Goal: Task Accomplishment & Management: Understand process/instructions

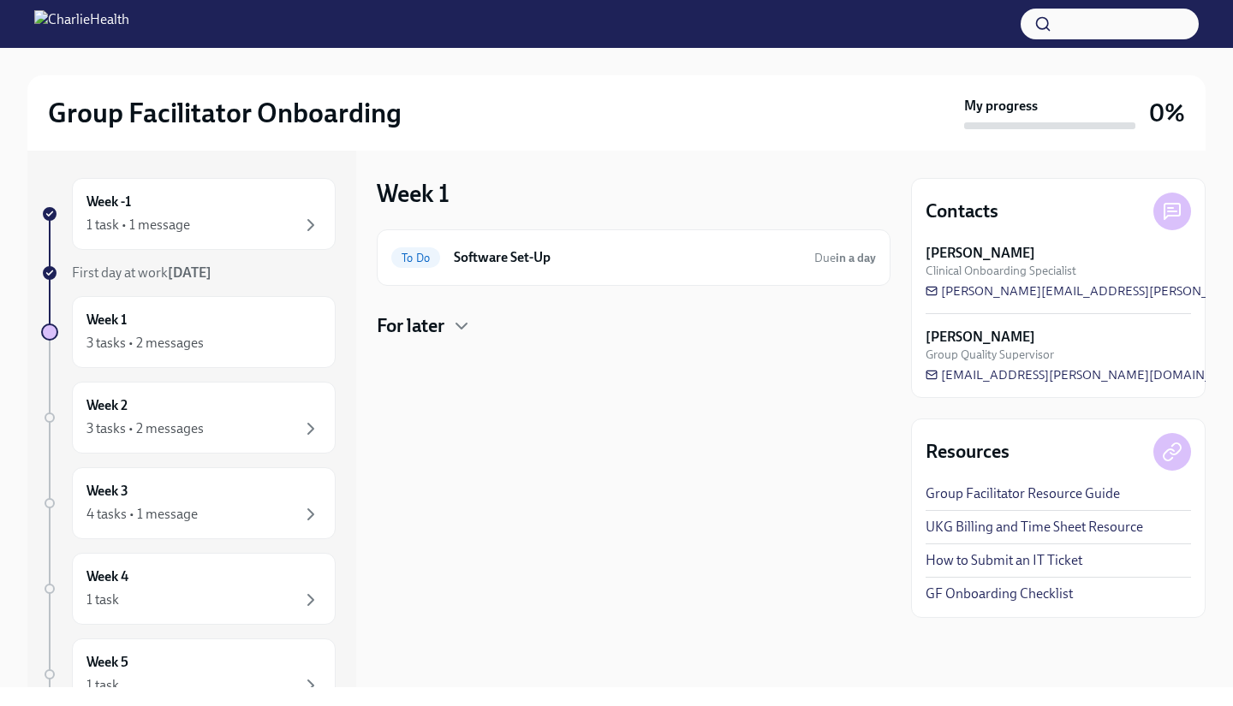
click at [450, 325] on div "For later" at bounding box center [634, 326] width 514 height 26
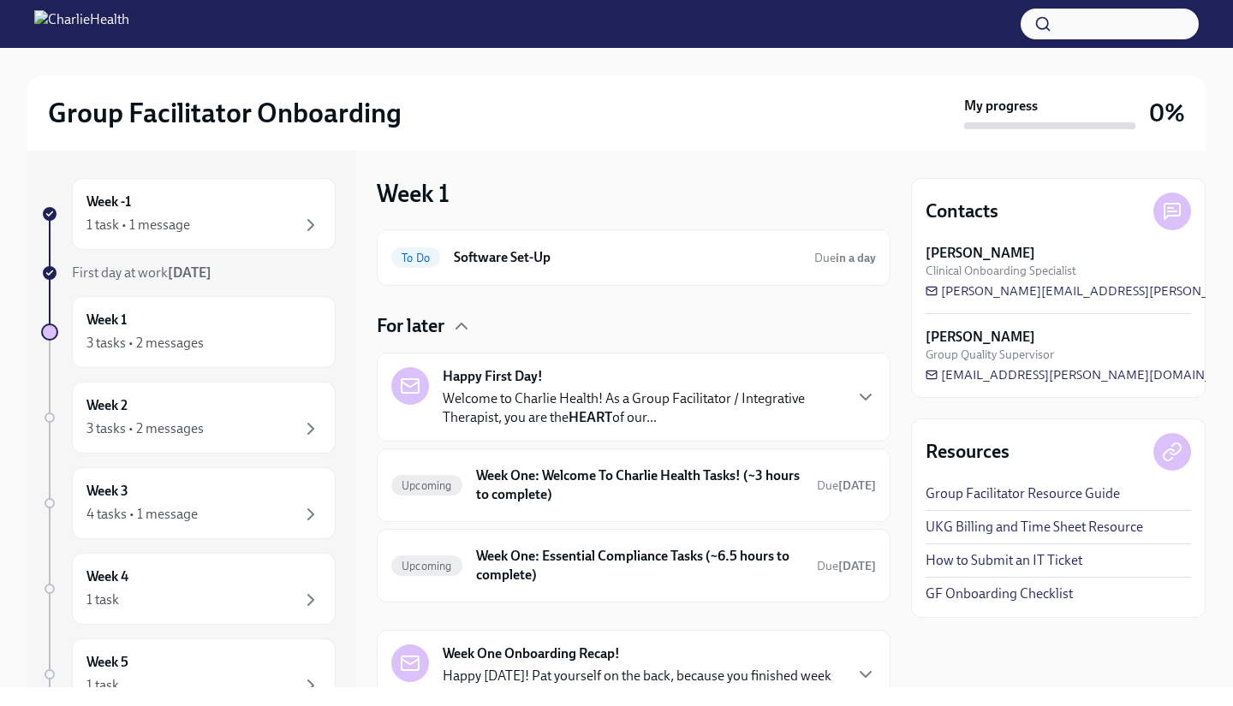
click at [807, 394] on p "Welcome to Charlie Health! As a Group Facilitator / Integrative Therapist, you …" at bounding box center [642, 409] width 399 height 38
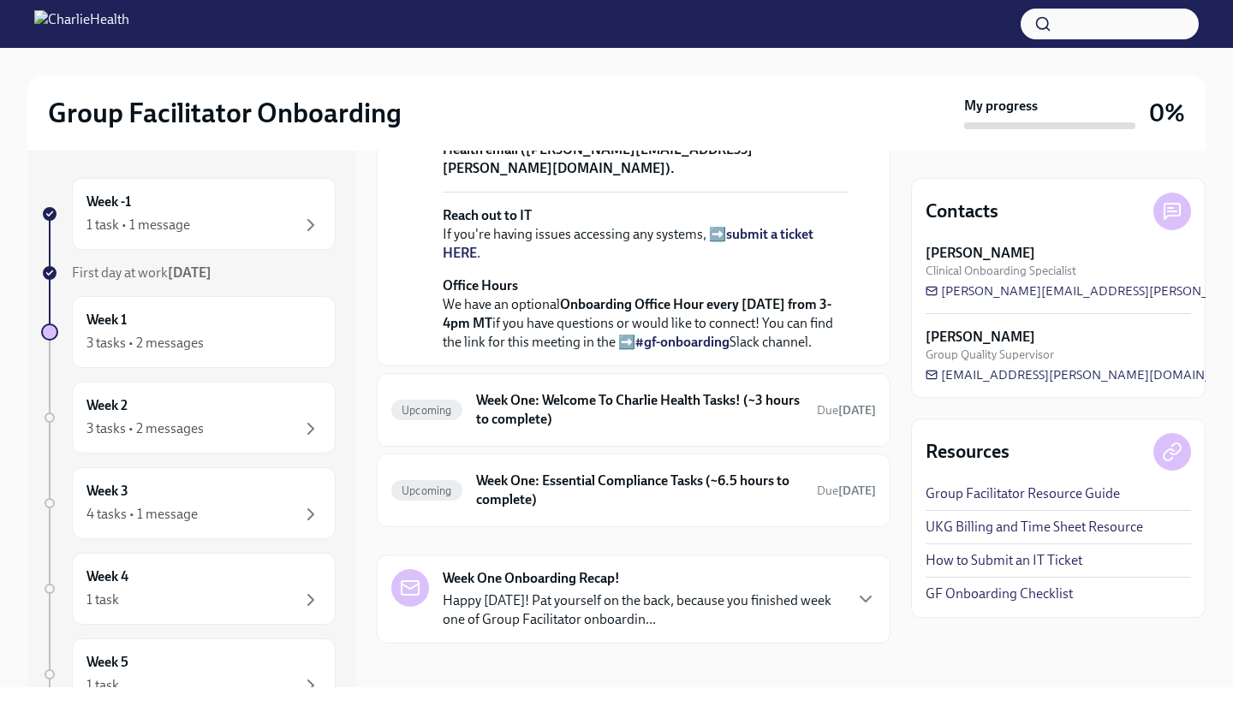
scroll to position [855, 0]
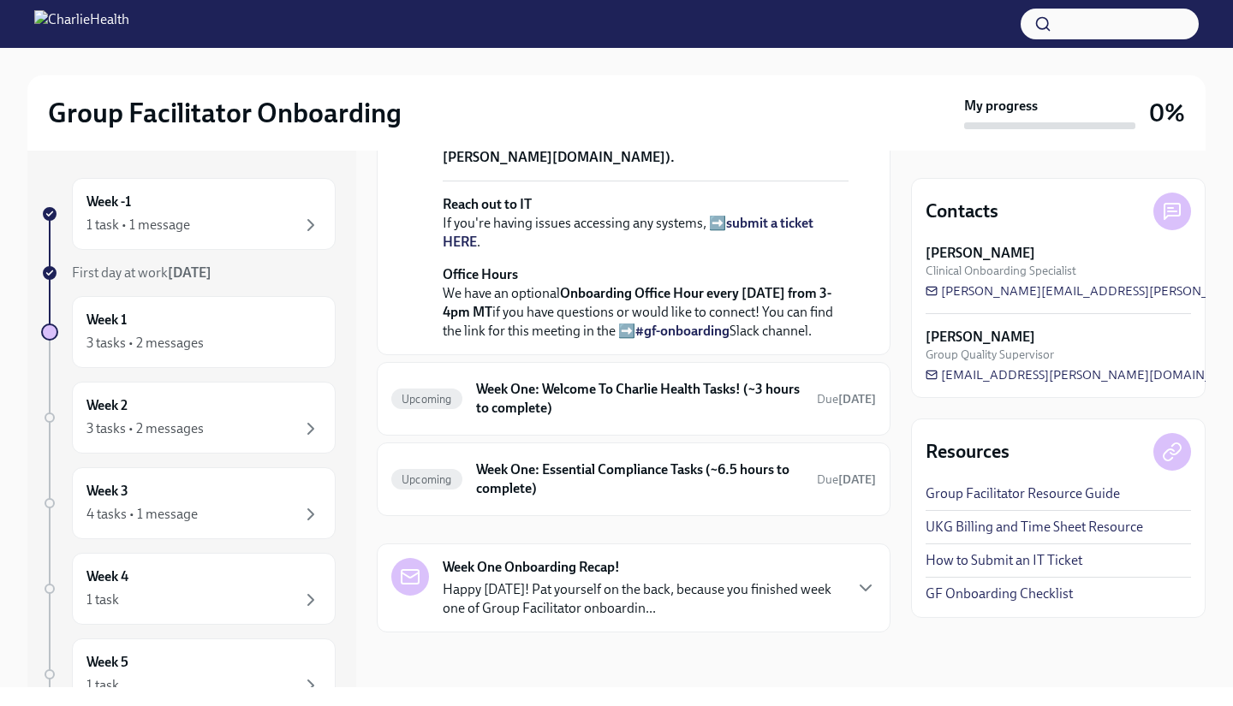
click at [735, 418] on h6 "Week One: Welcome To Charlie Health Tasks! (~3 hours to complete)" at bounding box center [639, 399] width 327 height 38
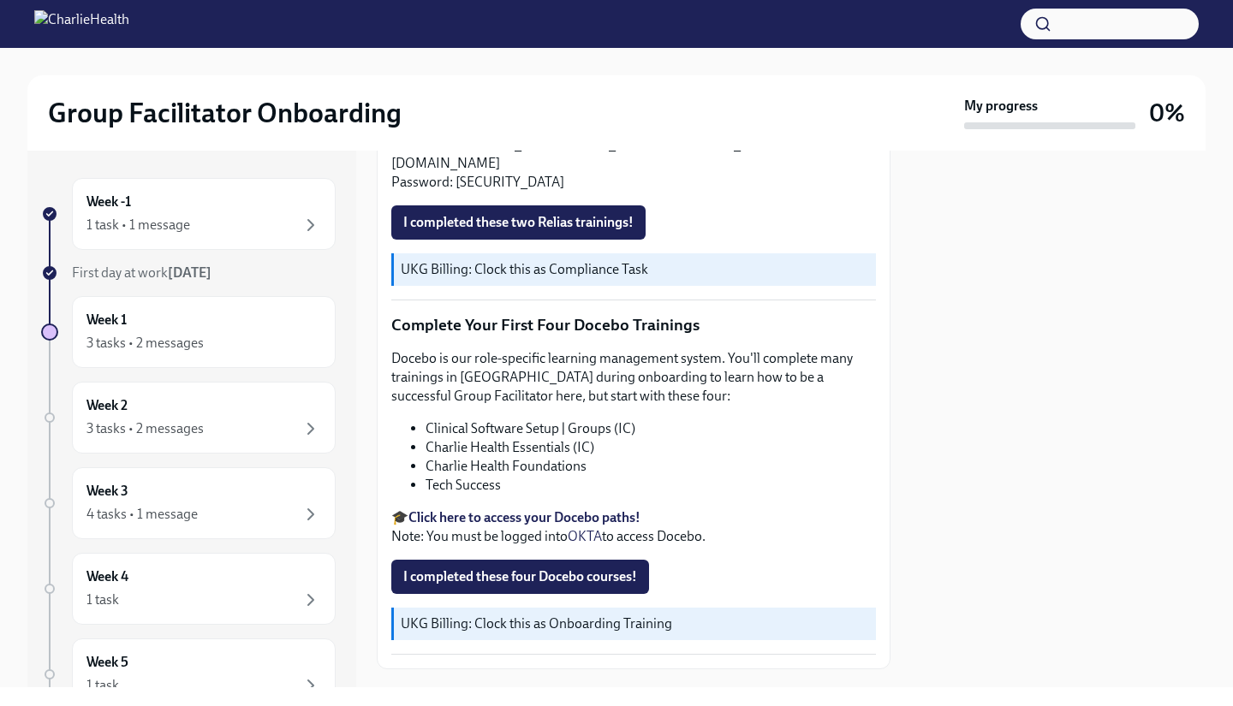
scroll to position [2090, 0]
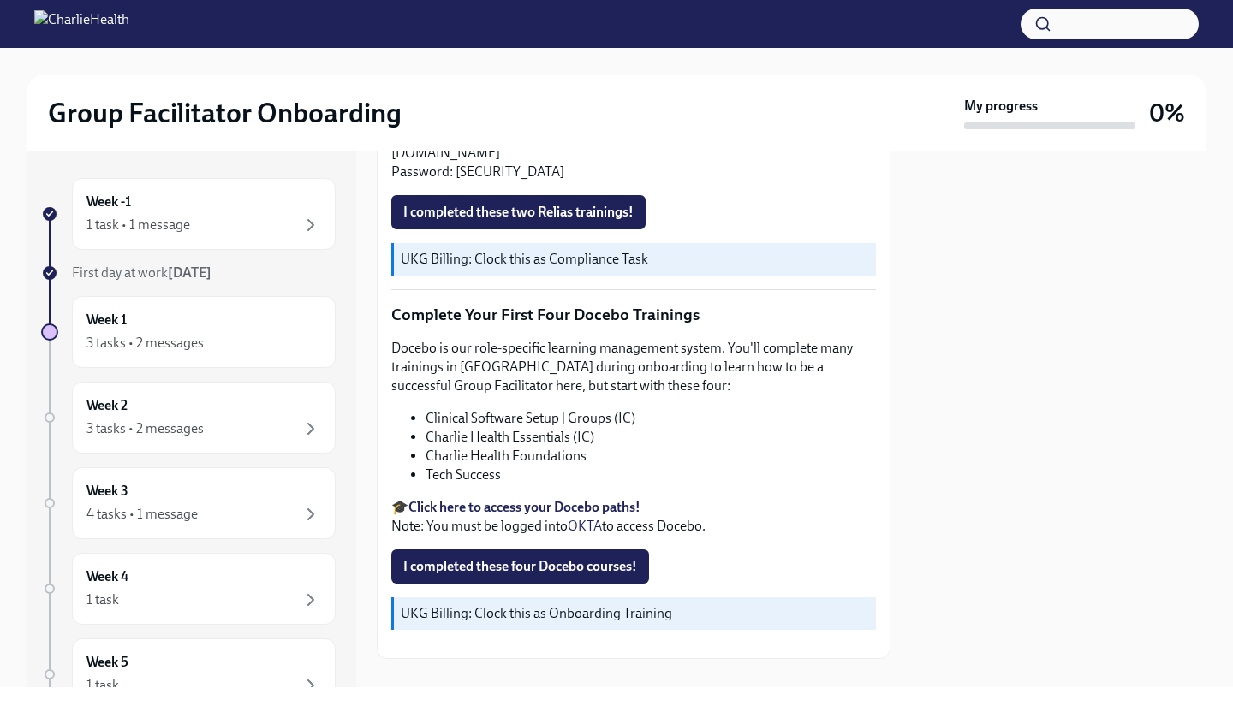
click at [253, 416] on div "Week 2 3 tasks • 2 messages" at bounding box center [203, 417] width 235 height 43
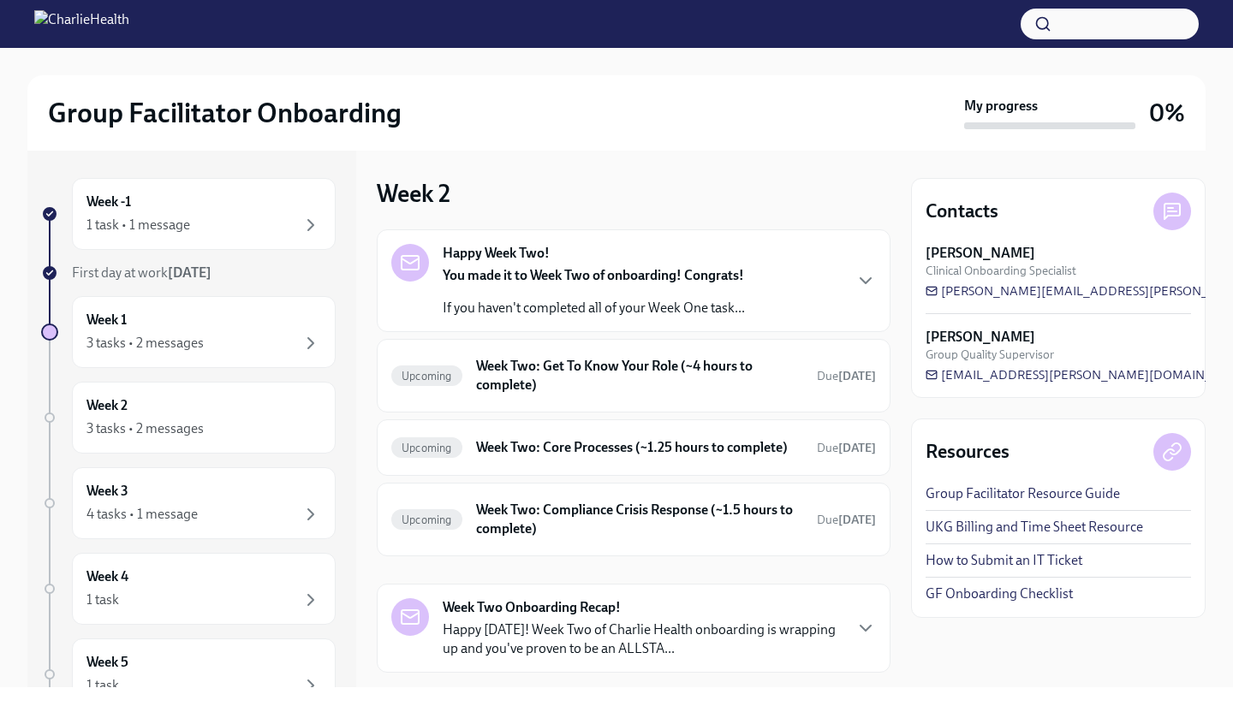
scroll to position [57, 0]
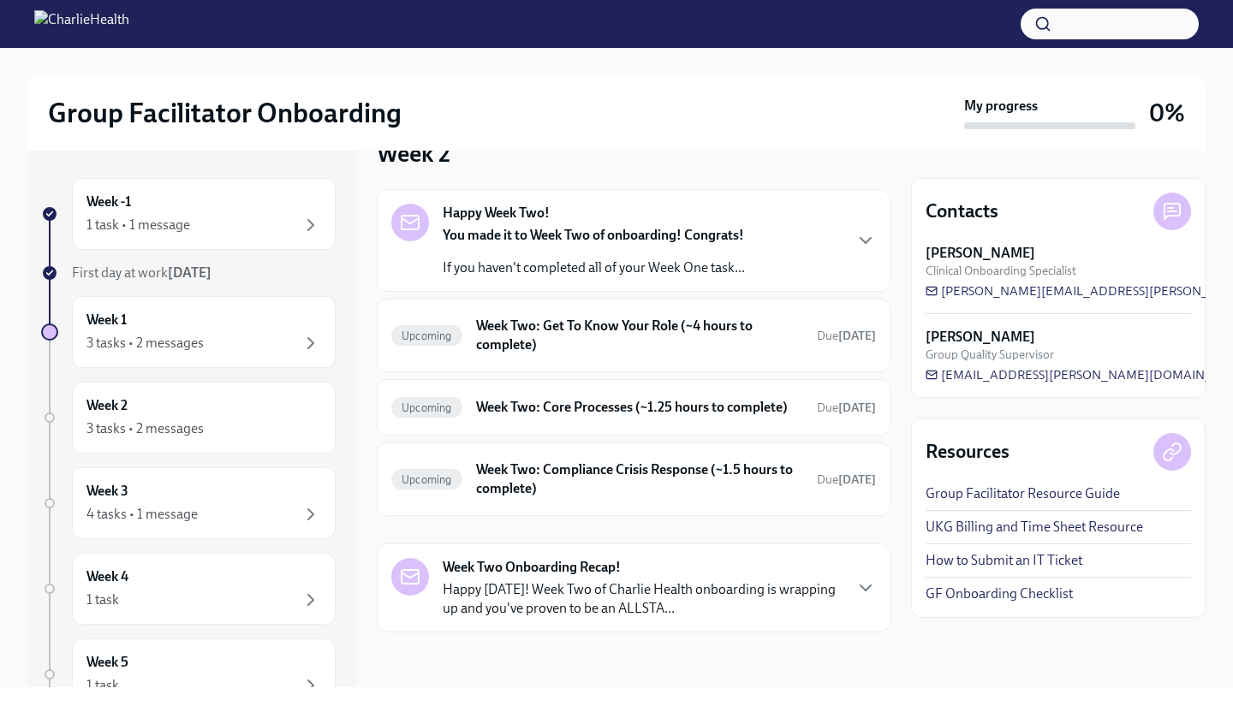
click at [251, 406] on div "Week 2 3 tasks • 2 messages" at bounding box center [203, 417] width 235 height 43
click at [220, 509] on div "4 tasks • 1 message" at bounding box center [203, 514] width 235 height 21
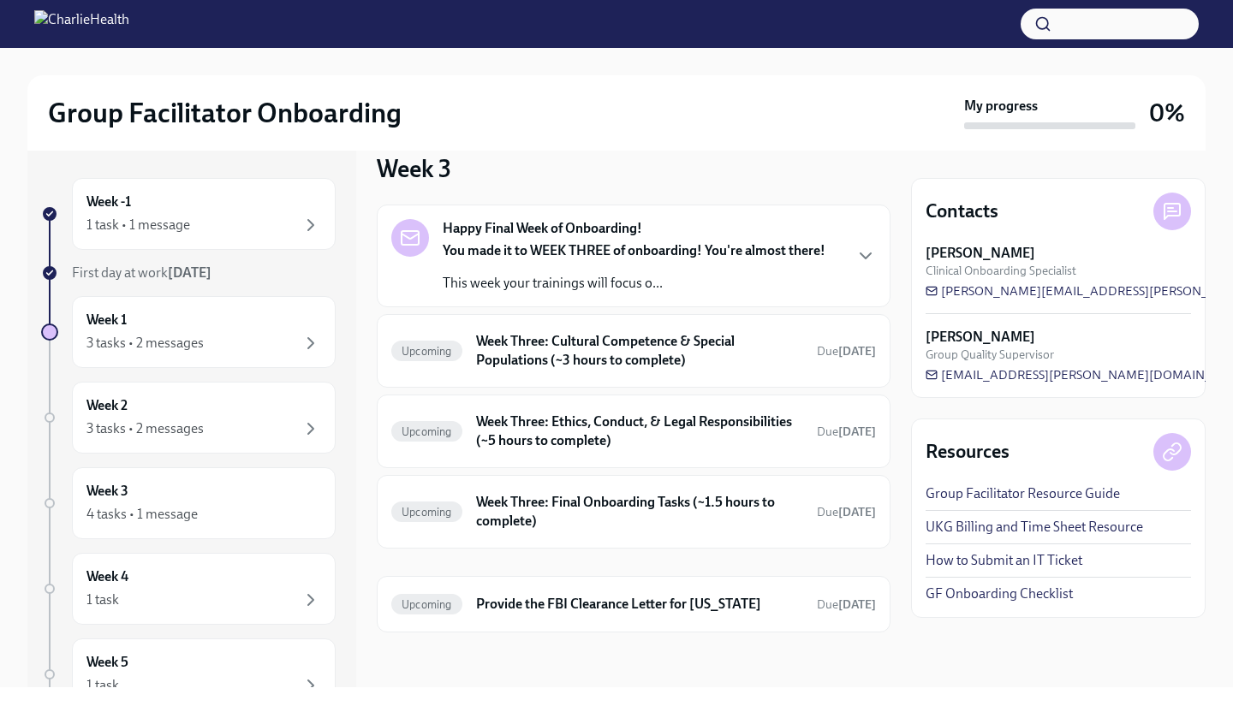
click at [682, 260] on div "You made it to WEEK THREE of onboarding! You're almost there! This week your tr…" at bounding box center [634, 266] width 383 height 51
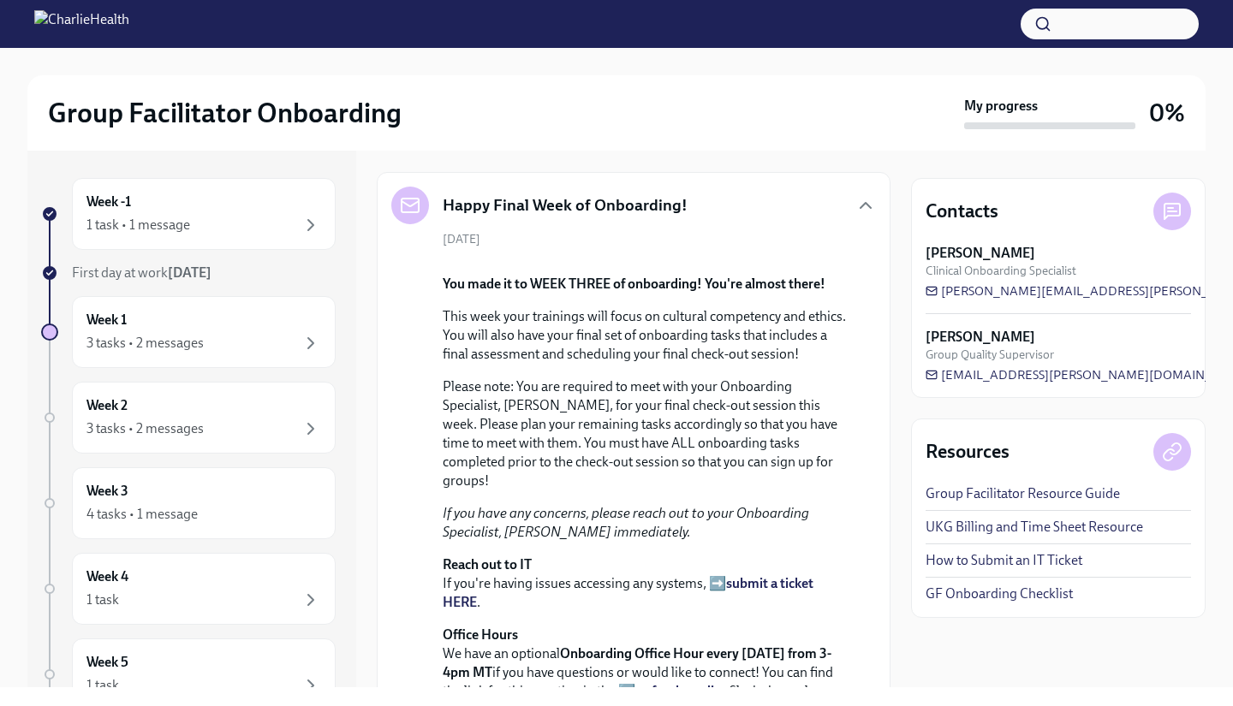
click at [855, 210] on icon "button" at bounding box center [865, 205] width 21 height 21
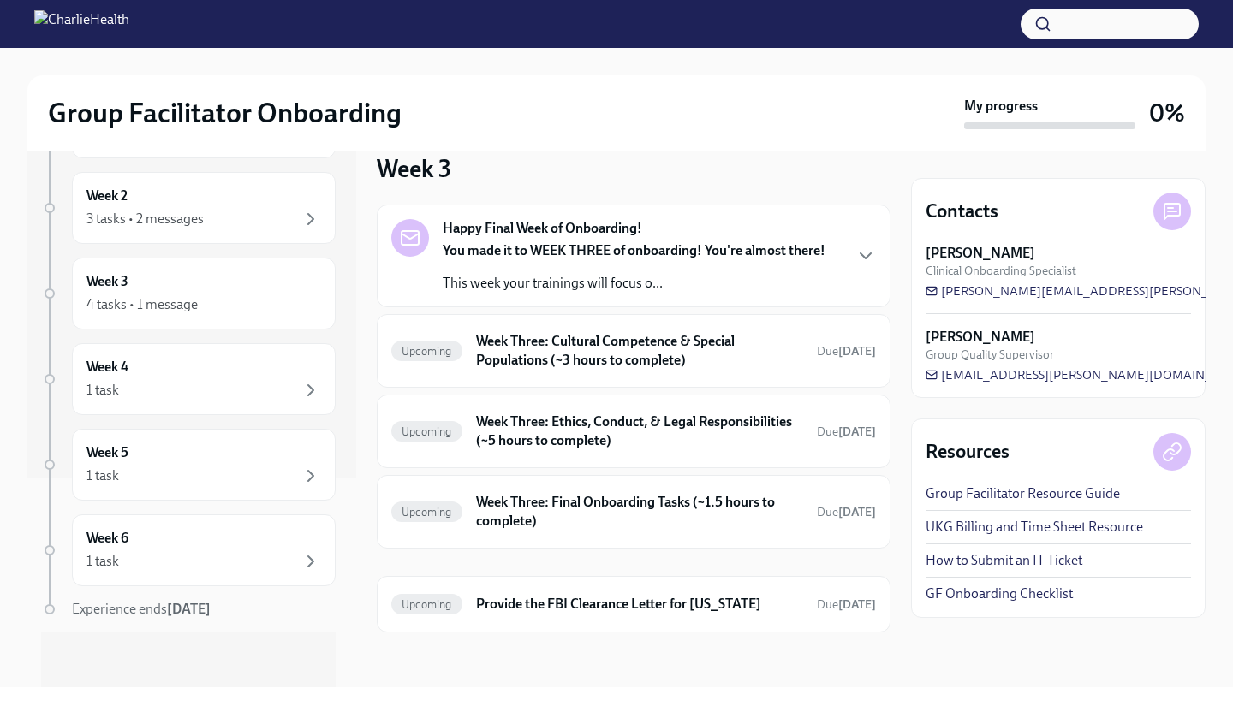
scroll to position [209, 0]
click at [187, 468] on div "1 task" at bounding box center [203, 477] width 235 height 21
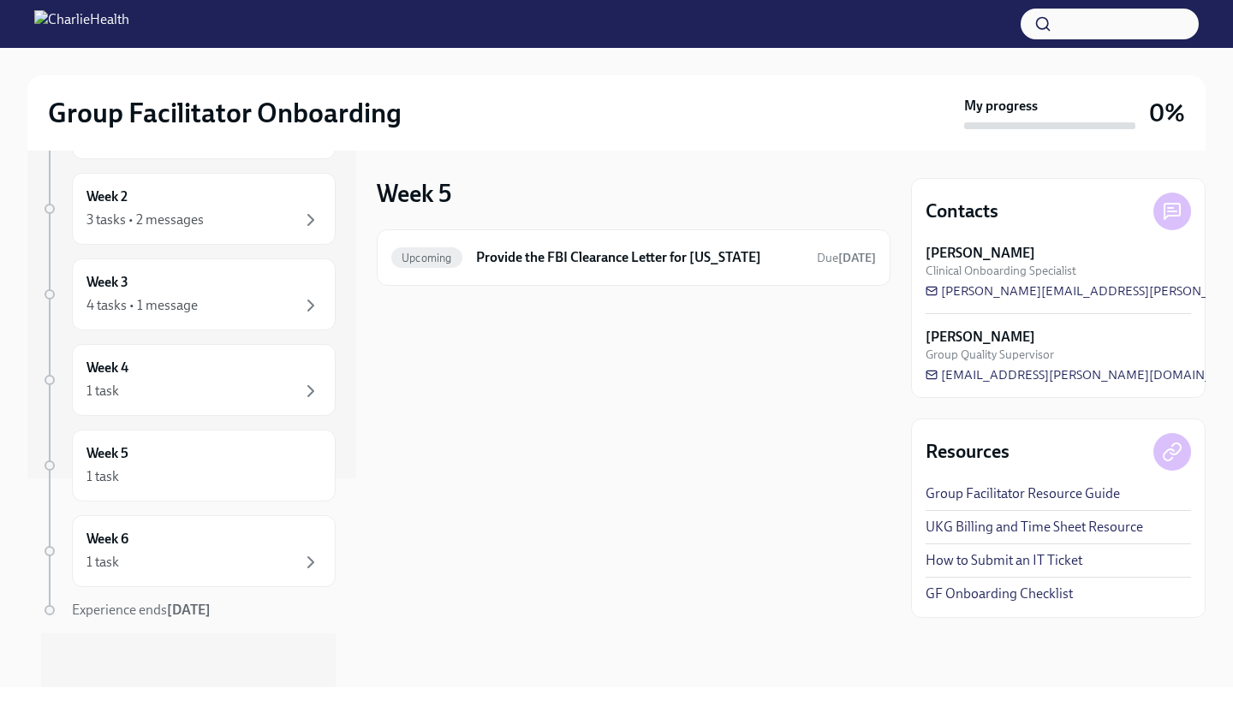
click at [247, 537] on div "Week 6 1 task" at bounding box center [203, 551] width 235 height 43
click at [242, 370] on div "Week 4 1 task" at bounding box center [203, 380] width 235 height 43
click at [262, 289] on div "Week 3 4 tasks • 1 message" at bounding box center [203, 294] width 235 height 43
